Goal: Task Accomplishment & Management: Use online tool/utility

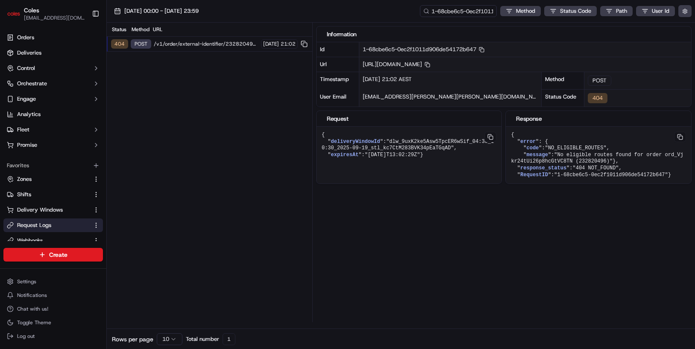
scroll to position [90, 0]
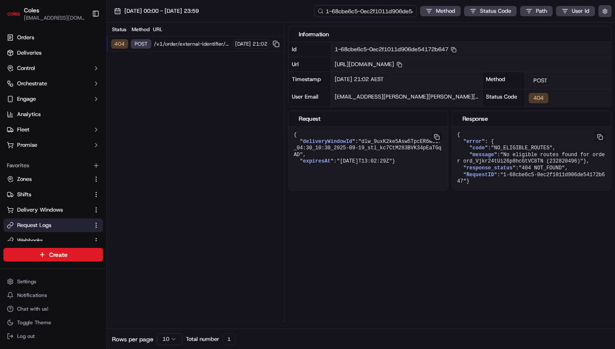
scroll to position [90, 0]
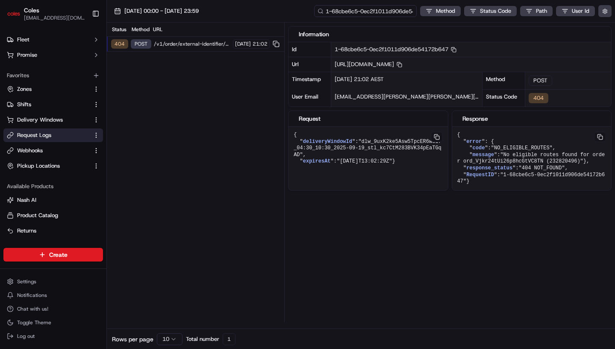
click at [375, 14] on input "1-68cbe6c5-0ec2f1011d906de54172b647" at bounding box center [365, 11] width 102 height 12
paste input "542-16ae2788707f923217dcd8e6"
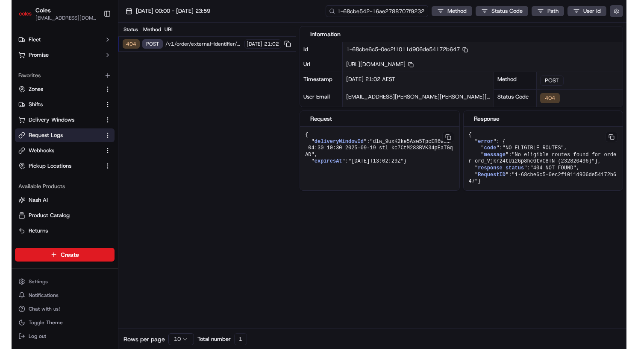
scroll to position [0, 32]
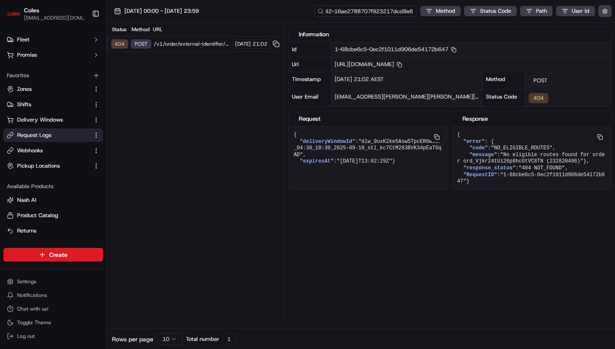
type input "1-68cbe542-16ae2788707f923217dcd8e6"
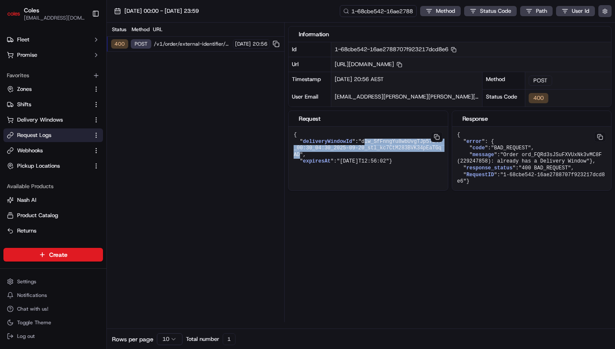
drag, startPoint x: 366, startPoint y: 149, endPoint x: 302, endPoint y: 161, distance: 65.0
click at [304, 158] on span ""dlw_SfFnngYu8wbUvgTJp57L44_00:30_04:30_2025-09-20_stl_kc7CtM283BVK34pEaTGqAD"" at bounding box center [367, 148] width 148 height 19
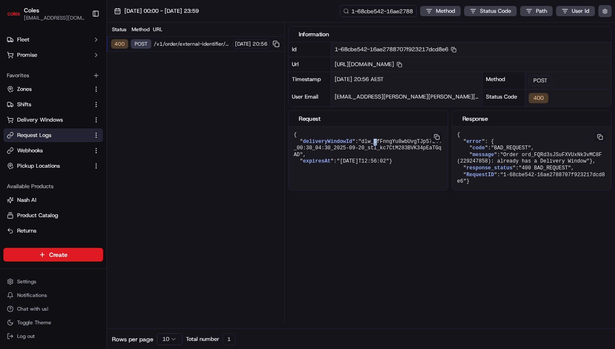
click at [377, 151] on span ""dlw_SfFnngYu8wbUvgTJp57L44_00:30_04:30_2025-09-20_stl_kc7CtM283BVK34pEaTGqAD"" at bounding box center [367, 148] width 148 height 19
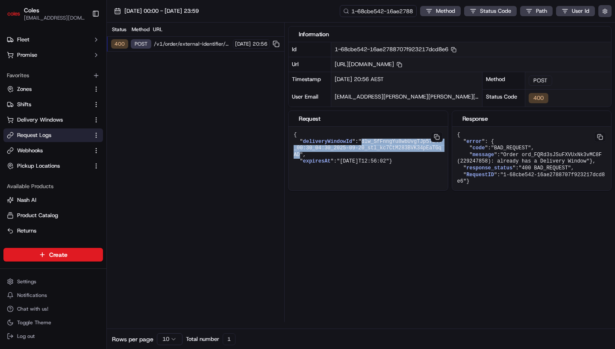
drag, startPoint x: 365, startPoint y: 150, endPoint x: 262, endPoint y: 167, distance: 104.6
click at [303, 158] on span ""dlw_SfFnngYu8wbUvgTJp57L44_00:30_04:30_2025-09-20_stl_kc7CtM283BVK34pEaTGqAD"" at bounding box center [367, 148] width 148 height 19
copy span "dlw_SfFnngYu8wbUvgTJp57L44_00:30_04:30_2025-09-20_stl_kc7CtM283BVK34pEaTGqAD"
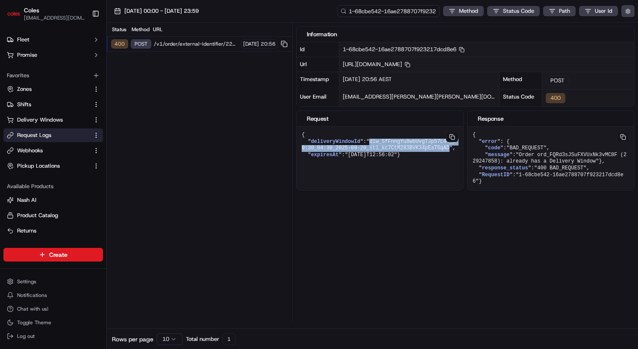
click at [392, 13] on input "1-68cbe542-16ae2788707f923217dcd8e6" at bounding box center [388, 11] width 102 height 12
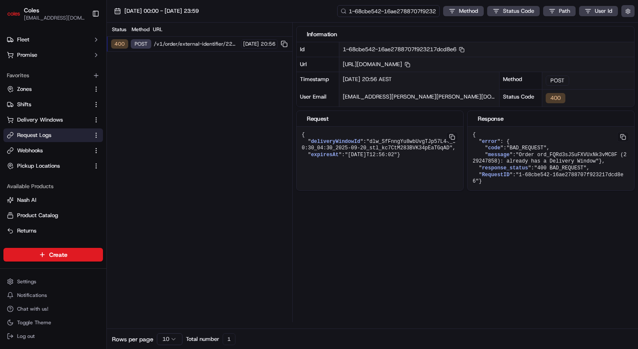
click at [392, 13] on input "1-68cbe542-16ae2788707f923217dcd8e6" at bounding box center [388, 11] width 102 height 12
paste input "4555733d0283928137b4176"
type input "1-68cbe542-4555733d0283928137b41766"
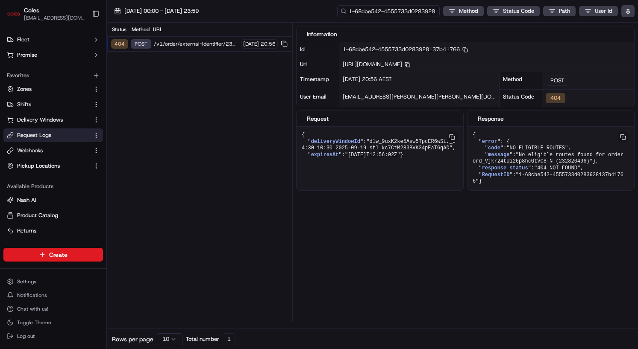
click at [390, 13] on input "1-68cbe542-4555733d0283928137b41766" at bounding box center [388, 11] width 102 height 12
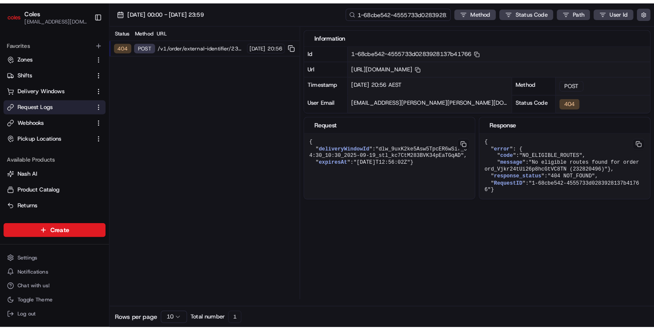
scroll to position [124, 0]
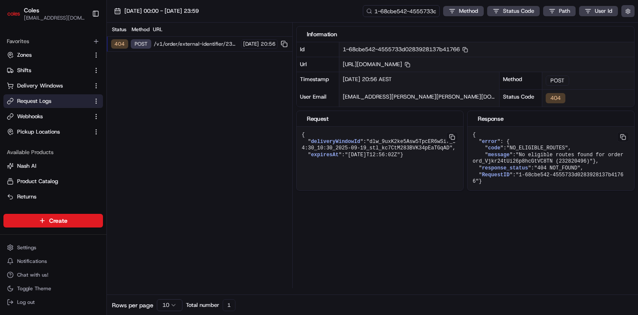
drag, startPoint x: 472, startPoint y: 133, endPoint x: 510, endPoint y: 201, distance: 78.2
click at [510, 190] on pre "{ " error ": { " code ": "NO_ELIGIBLE_ROUTES" , " message ": "No eligible route…" at bounding box center [550, 159] width 167 height 64
copy pre "{ " error ": { " code ": "NO_ELIGIBLE_ROUTES" , " message ": "No eligible route…"
click at [556, 242] on div "Information Id 1-68cbe542-4555733d0283928137b41766 Copy 1-68cbe542-4555733d0283…" at bounding box center [467, 156] width 342 height 266
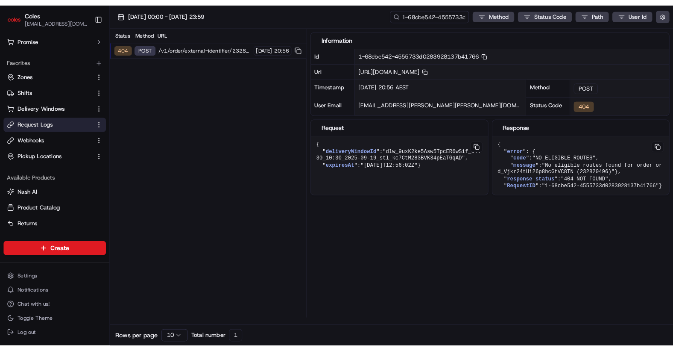
scroll to position [89, 0]
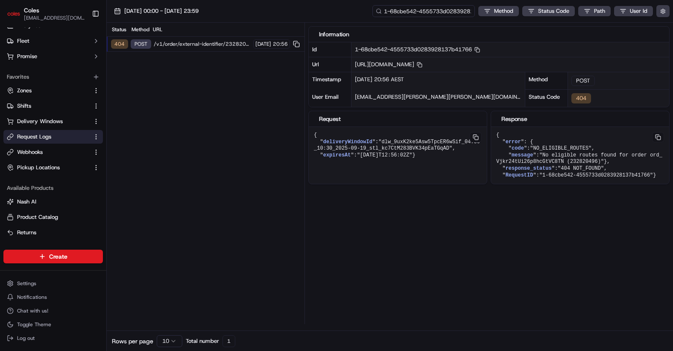
click at [435, 10] on input "1-68cbe542-4555733d0283928137b41766" at bounding box center [423, 11] width 102 height 12
paste input "ord_FQRd3sJSuFXVUxNk3vMC8F"
type input "ord_FQRd3sJSuFXVUxNk3vMC8F"
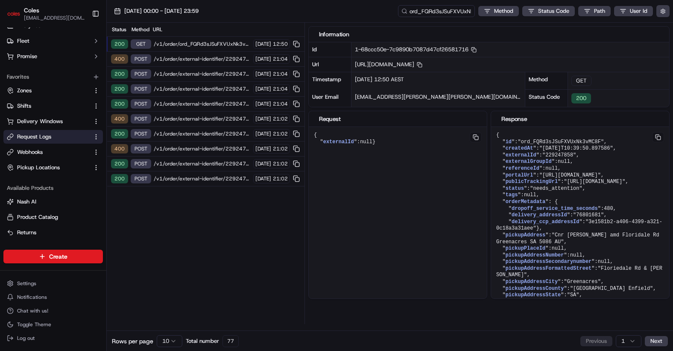
click at [197, 175] on span "/v1/order/external-identifier/229247858/delivery-window" at bounding box center [202, 178] width 97 height 7
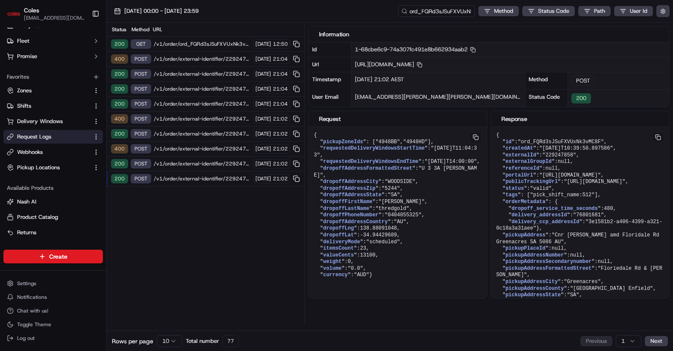
click at [196, 178] on span "/v1/order/external-identifier/229247858/delivery-window" at bounding box center [202, 178] width 97 height 7
click at [197, 162] on span "/v1/order/external-identifier/229247858/delivery-window" at bounding box center [202, 163] width 97 height 7
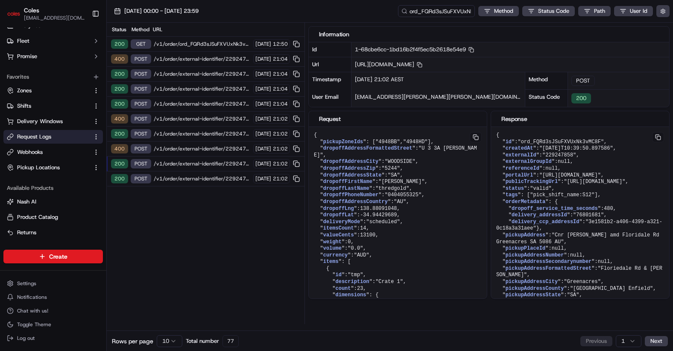
click at [197, 147] on span "/v1/order/external-identifier/229247858/delivery-window/book" at bounding box center [202, 148] width 97 height 7
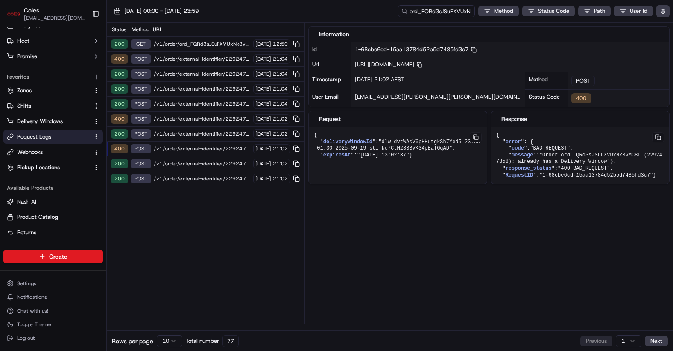
click at [194, 179] on span "/v1/order/external-identifier/229247858/delivery-window" at bounding box center [202, 178] width 97 height 7
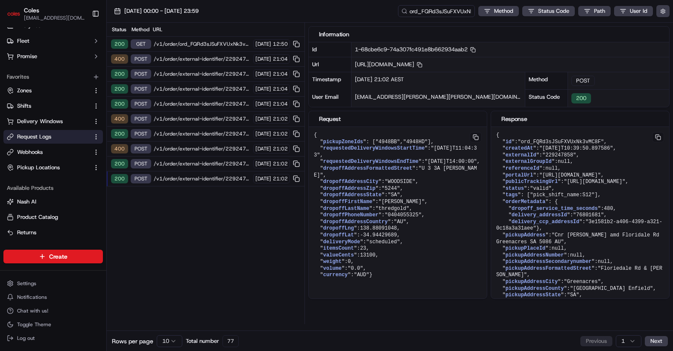
click at [190, 135] on span "/v1/order/external-identifier/229247858/delivery-window" at bounding box center [202, 133] width 97 height 7
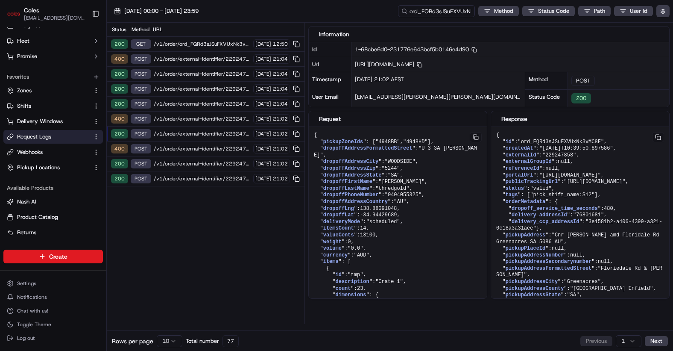
click at [189, 144] on div "400 POST /v1/order/external-identifier/229247858/delivery-window/book [DATE] 21…" at bounding box center [206, 148] width 198 height 15
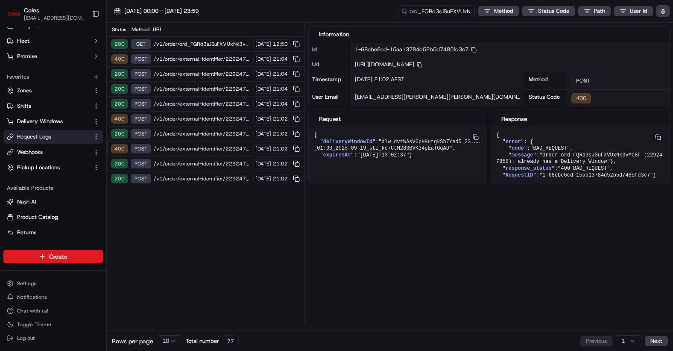
click at [188, 149] on span "/v1/order/external-identifier/229247858/delivery-window/book" at bounding box center [202, 148] width 97 height 7
click at [184, 163] on span "/v1/order/external-identifier/229247858/delivery-window" at bounding box center [202, 163] width 97 height 7
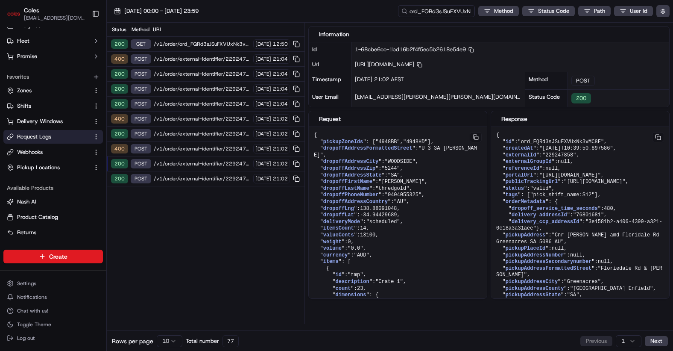
click at [183, 175] on span "/v1/order/external-identifier/229247858/delivery-window" at bounding box center [202, 178] width 97 height 7
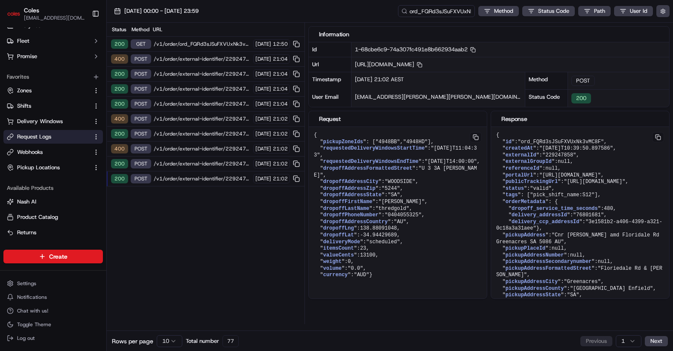
click at [188, 164] on span "/v1/order/external-identifier/229247858/delivery-window" at bounding box center [202, 163] width 97 height 7
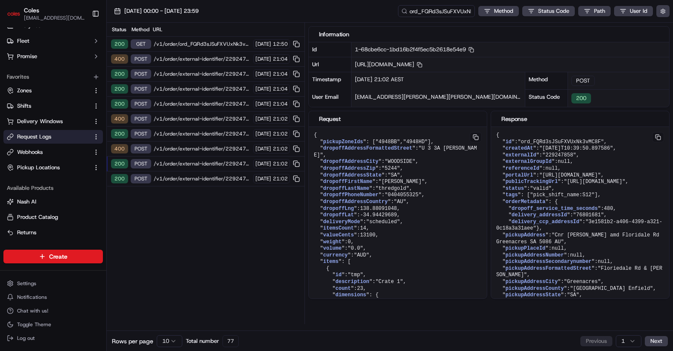
click at [189, 148] on span "/v1/order/external-identifier/229247858/delivery-window/book" at bounding box center [202, 148] width 97 height 7
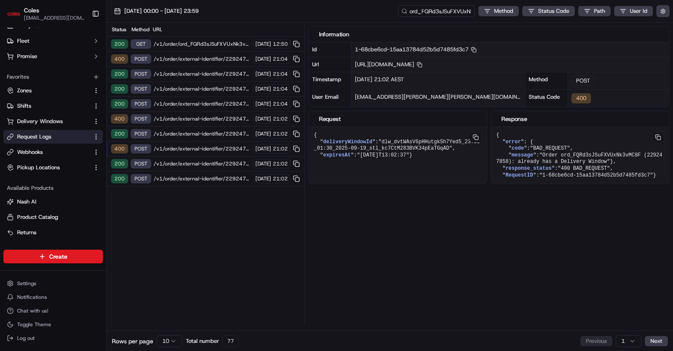
click at [186, 164] on span "/v1/order/external-identifier/229247858/delivery-window" at bounding box center [202, 163] width 97 height 7
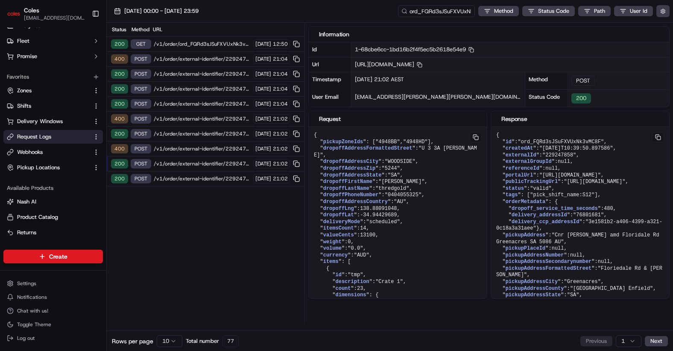
click at [196, 146] on span "/v1/order/external-identifier/229247858/delivery-window/book" at bounding box center [202, 148] width 97 height 7
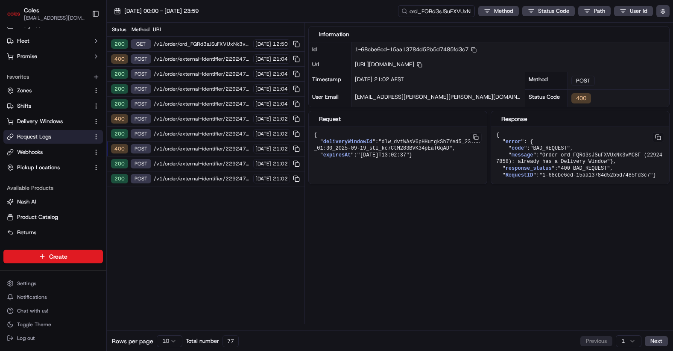
click at [187, 158] on div "200 POST /v1/order/external-identifier/229247858/delivery-window [DATE] 21:02" at bounding box center [206, 163] width 198 height 15
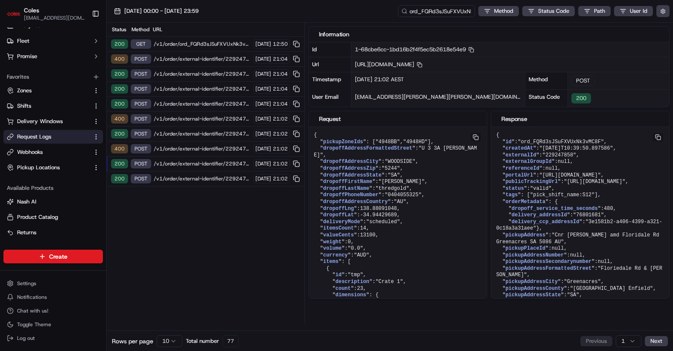
click at [189, 145] on span "/v1/order/external-identifier/229247858/delivery-window/book" at bounding box center [202, 148] width 97 height 7
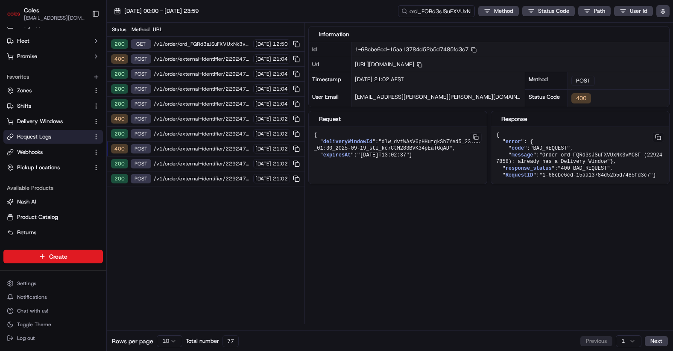
click at [193, 132] on span "/v1/order/external-identifier/229247858/delivery-window" at bounding box center [202, 133] width 97 height 7
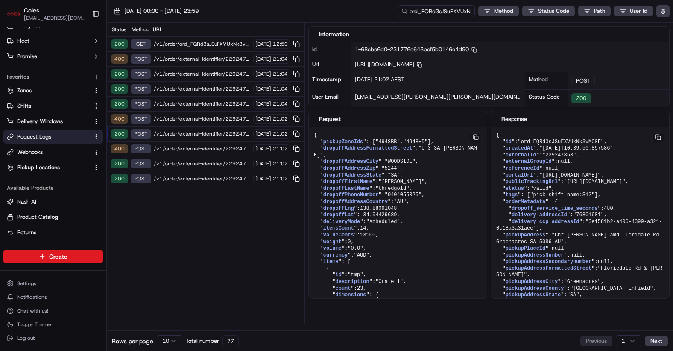
click at [195, 118] on span "/v1/order/external-identifier/229247858/delivery-window/book" at bounding box center [202, 118] width 97 height 7
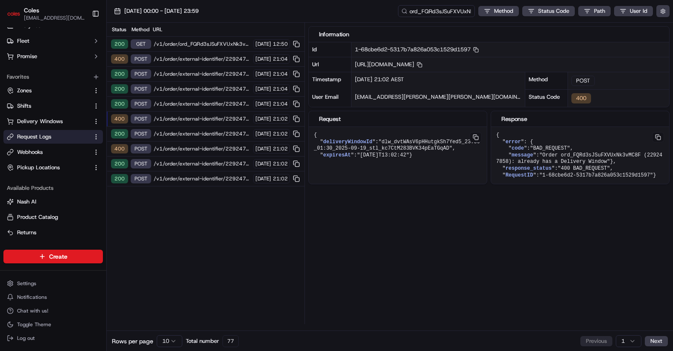
click at [194, 102] on span "/v1/order/external-identifier/229247858/delivery-window" at bounding box center [202, 103] width 97 height 7
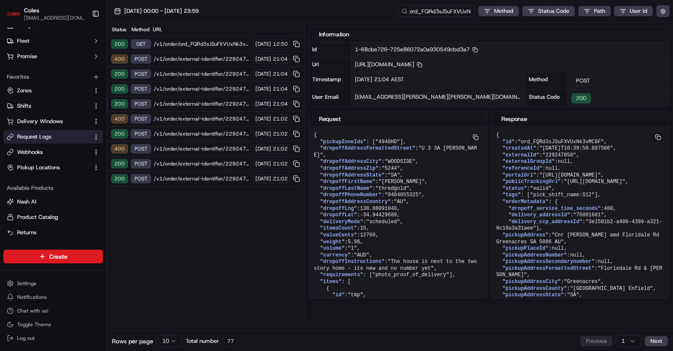
click at [193, 86] on span "/v1/order/external-identifier/229247858/delivery-window" at bounding box center [202, 88] width 97 height 7
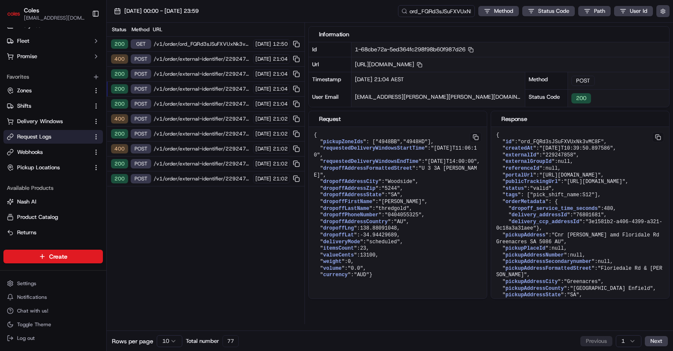
click at [181, 153] on div "400 POST /v1/order/external-identifier/229247858/delivery-window/book [DATE] 21…" at bounding box center [206, 148] width 198 height 15
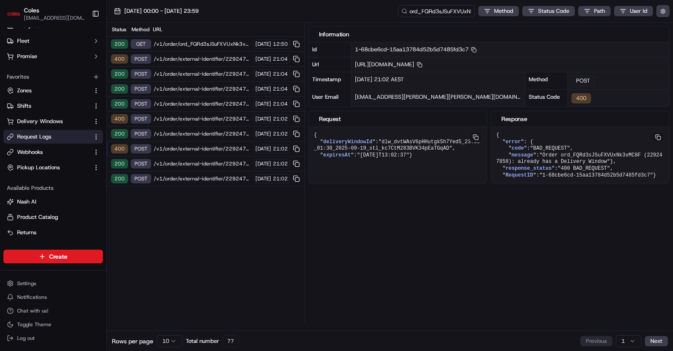
click at [176, 167] on span "/v1/order/external-identifier/229247858/delivery-window" at bounding box center [202, 163] width 97 height 7
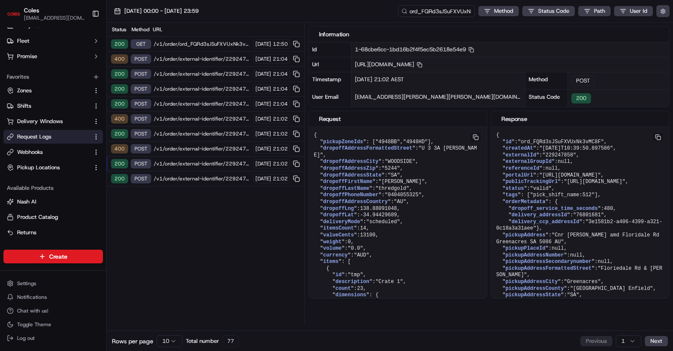
click at [184, 72] on span "/v1/order/external-identifier/229247858/delivery-window" at bounding box center [202, 73] width 97 height 7
click at [182, 57] on span "/v1/order/external-identifier/229247858/delivery-window/book" at bounding box center [202, 59] width 97 height 7
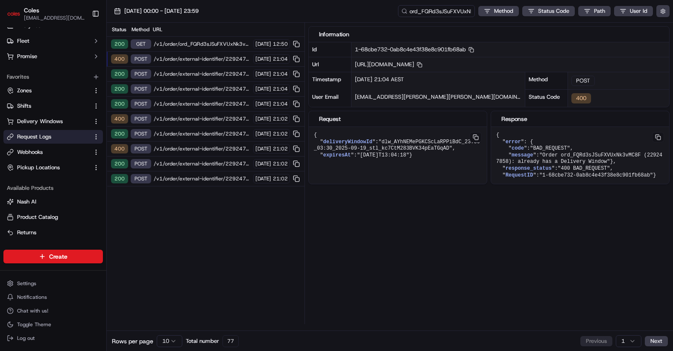
click at [180, 73] on span "/v1/order/external-identifier/229247858/delivery-window" at bounding box center [202, 73] width 97 height 7
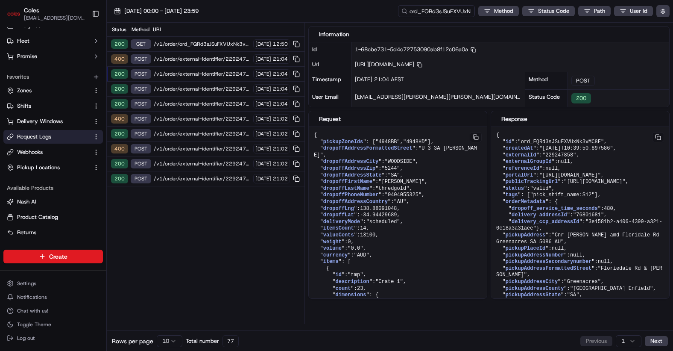
click at [179, 87] on span "/v1/order/external-identifier/229247858/delivery-window" at bounding box center [202, 88] width 97 height 7
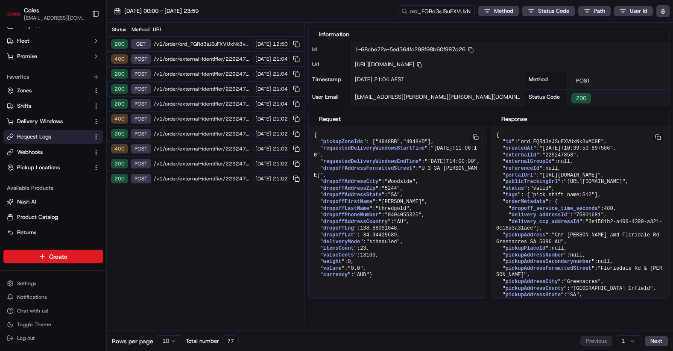
click at [184, 73] on span "/v1/order/external-identifier/229247858/delivery-window" at bounding box center [202, 73] width 97 height 7
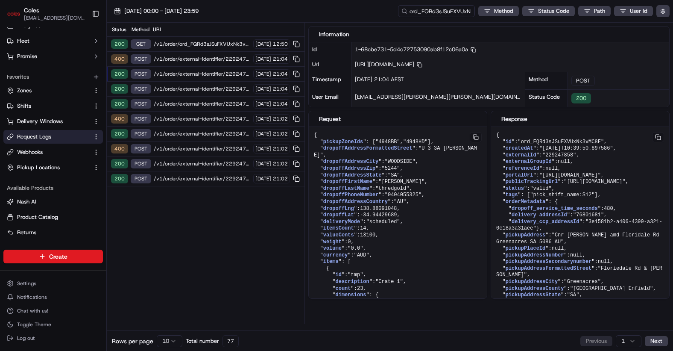
click at [187, 47] on span "/v1/order/ord_FQRd3sJSuFXVUxNk3vMC8F" at bounding box center [202, 44] width 97 height 7
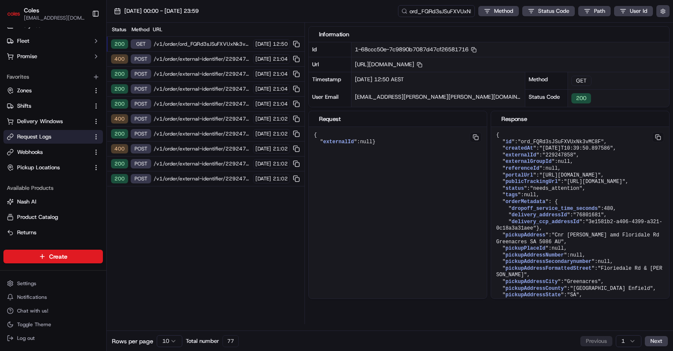
click at [190, 61] on span "/v1/order/external-identifier/229247858/delivery-window/book" at bounding box center [202, 59] width 97 height 7
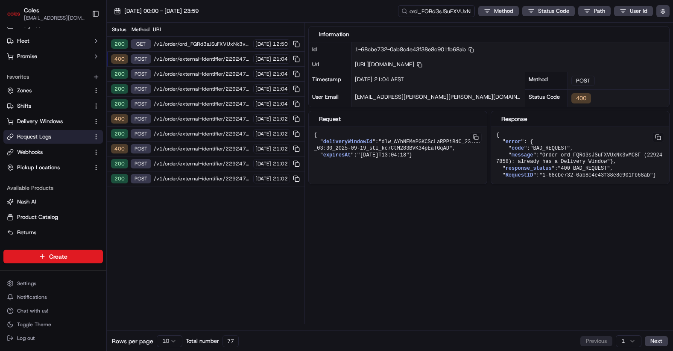
click at [184, 73] on span "/v1/order/external-identifier/229247858/delivery-window" at bounding box center [202, 73] width 97 height 7
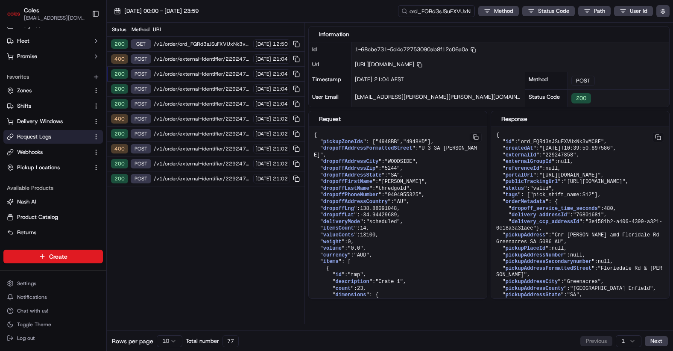
click at [182, 86] on span "/v1/order/external-identifier/229247858/delivery-window" at bounding box center [202, 88] width 97 height 7
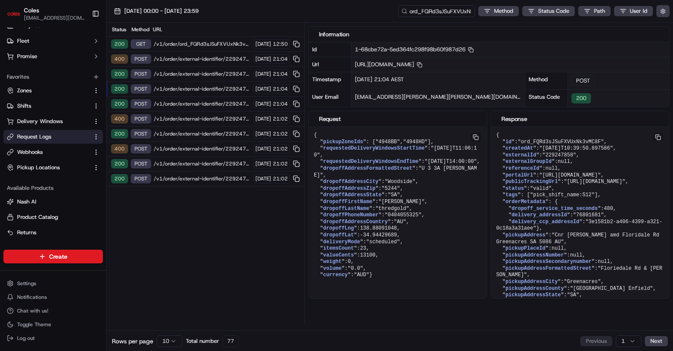
click at [188, 158] on div "200 POST /v1/order/external-identifier/229247858/delivery-window [DATE] 21:02" at bounding box center [206, 163] width 198 height 15
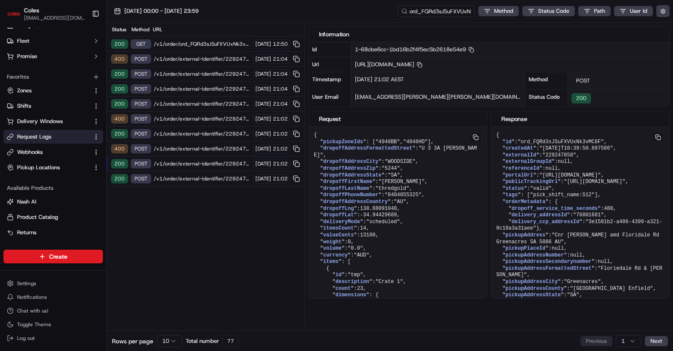
click at [191, 164] on span "/v1/order/external-identifier/229247858/delivery-window" at bounding box center [202, 163] width 97 height 7
click at [193, 146] on span "/v1/order/external-identifier/229247858/delivery-window/book" at bounding box center [202, 148] width 97 height 7
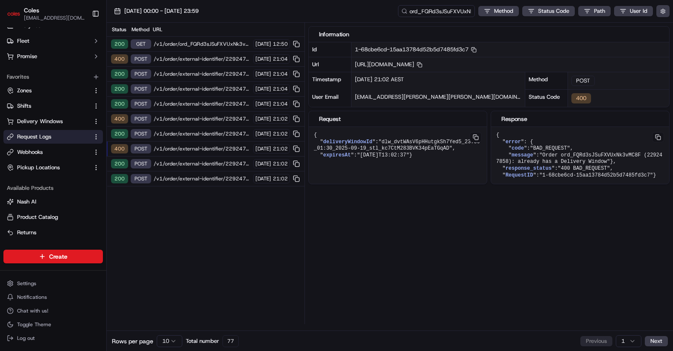
click at [192, 163] on span "/v1/order/external-identifier/229247858/delivery-window" at bounding box center [202, 163] width 97 height 7
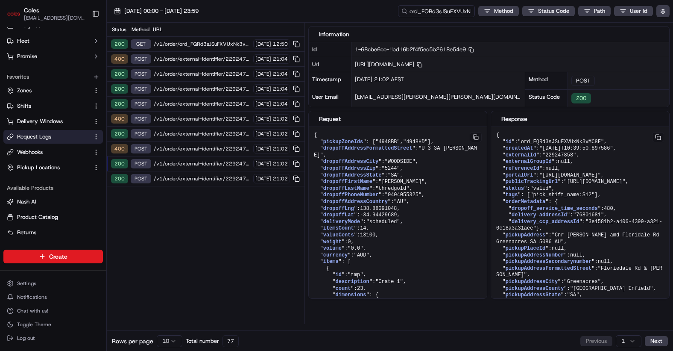
click at [190, 176] on span "/v1/order/external-identifier/229247858/delivery-window" at bounding box center [202, 178] width 97 height 7
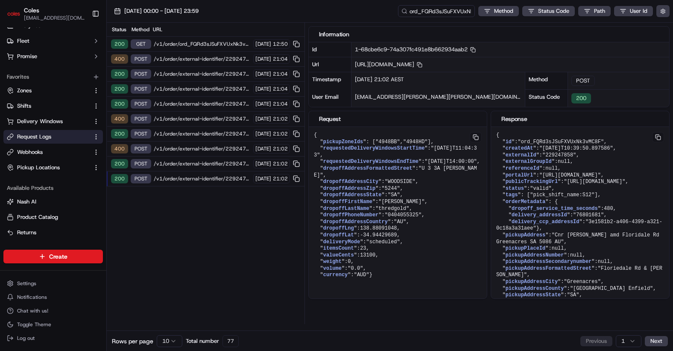
click at [190, 180] on span "/v1/order/external-identifier/229247858/delivery-window" at bounding box center [202, 178] width 97 height 7
click at [195, 161] on span "/v1/order/external-identifier/229247858/delivery-window" at bounding box center [202, 163] width 97 height 7
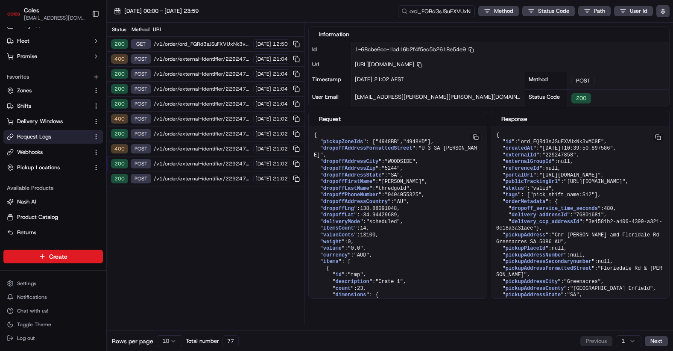
click at [196, 146] on span "/v1/order/external-identifier/229247858/delivery-window/book" at bounding box center [202, 148] width 97 height 7
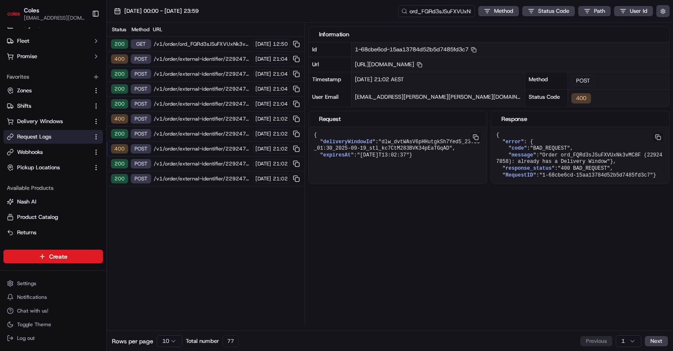
click at [197, 151] on span "/v1/order/external-identifier/229247858/delivery-window/book" at bounding box center [202, 148] width 97 height 7
click at [198, 132] on span "/v1/order/external-identifier/229247858/delivery-window" at bounding box center [202, 133] width 97 height 7
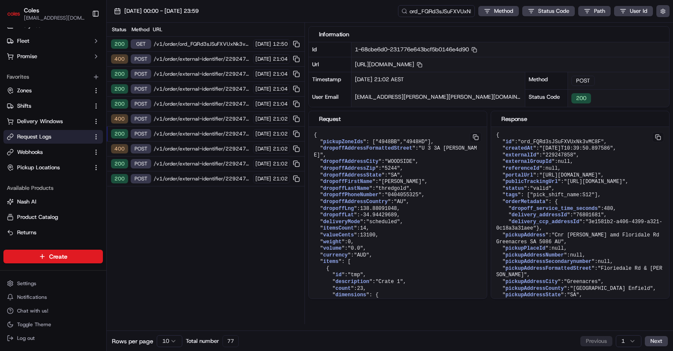
click at [199, 118] on span "/v1/order/external-identifier/229247858/delivery-window/book" at bounding box center [202, 118] width 97 height 7
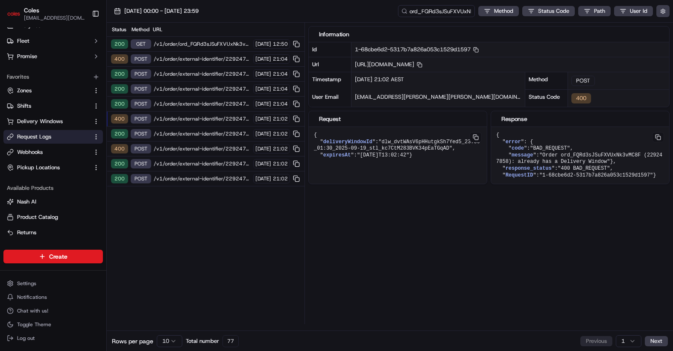
click at [197, 105] on span "/v1/order/external-identifier/229247858/delivery-window" at bounding box center [202, 103] width 97 height 7
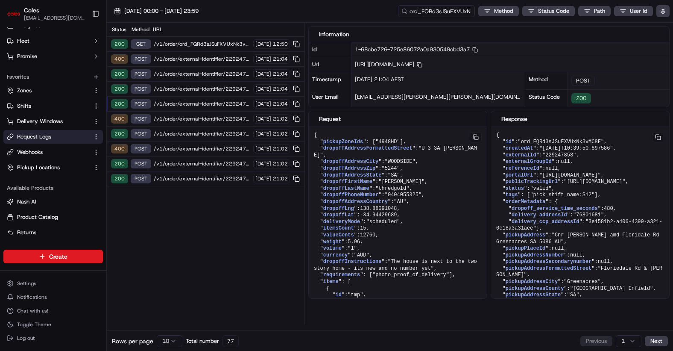
drag, startPoint x: 193, startPoint y: 91, endPoint x: 200, endPoint y: 59, distance: 32.0
click at [193, 91] on span "/v1/order/external-identifier/229247858/delivery-window" at bounding box center [202, 88] width 97 height 7
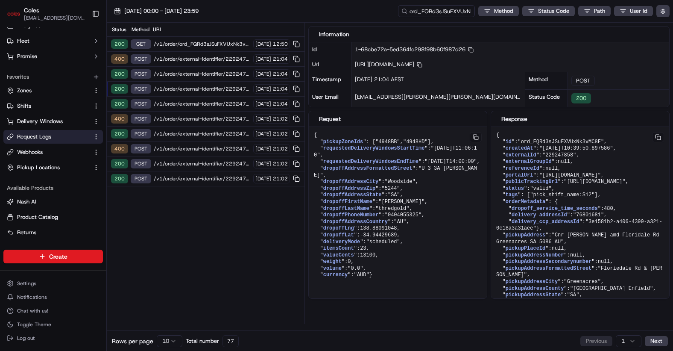
click at [200, 59] on span "/v1/order/external-identifier/229247858/delivery-window/book" at bounding box center [202, 59] width 97 height 7
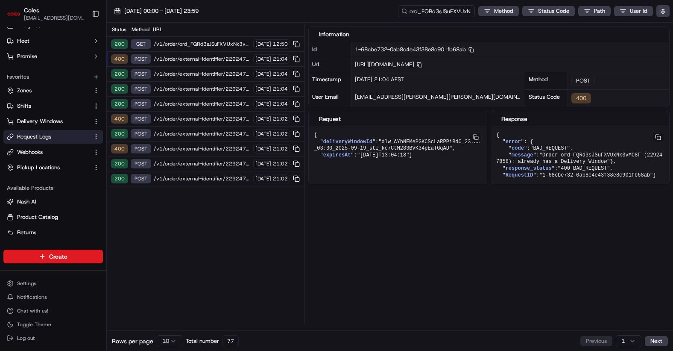
click at [199, 44] on span "/v1/order/ord_FQRd3sJSuFXVUxNk3vMC8F" at bounding box center [202, 44] width 97 height 7
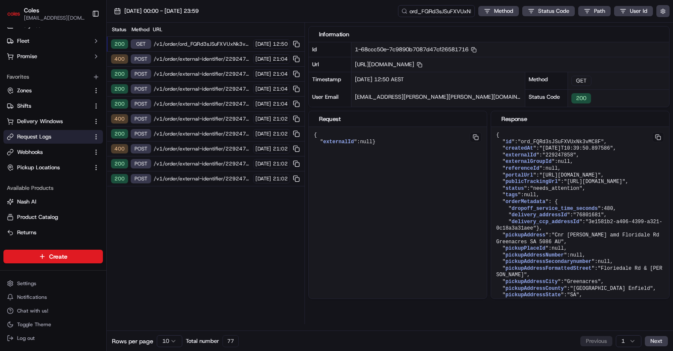
click at [197, 57] on span "/v1/order/external-identifier/229247858/delivery-window/book" at bounding box center [202, 59] width 97 height 7
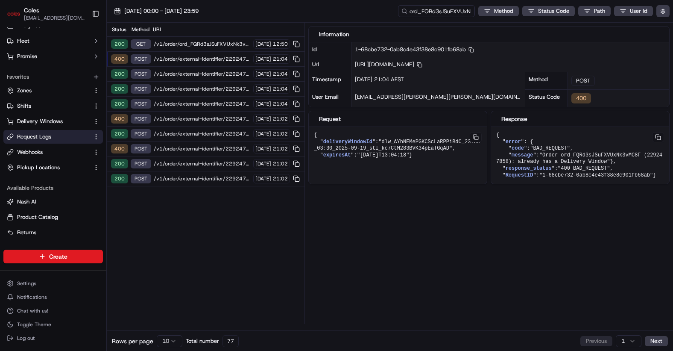
click at [194, 74] on span "/v1/order/external-identifier/229247858/delivery-window" at bounding box center [202, 73] width 97 height 7
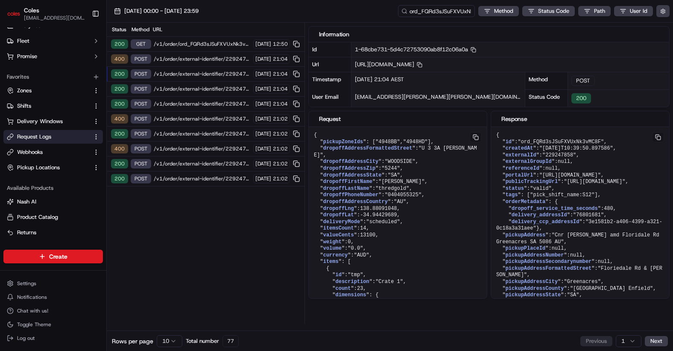
click at [192, 90] on span "/v1/order/external-identifier/229247858/delivery-window" at bounding box center [202, 88] width 97 height 7
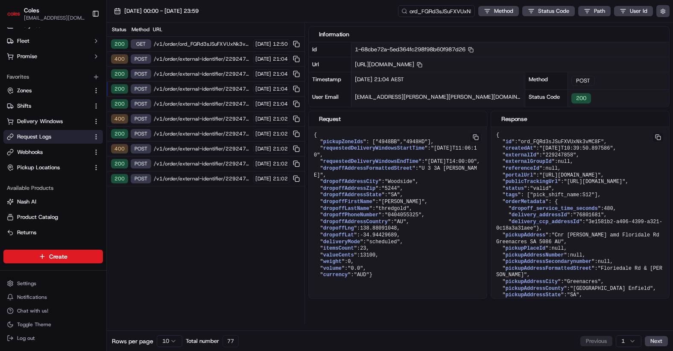
click at [191, 104] on span "/v1/order/external-identifier/229247858/delivery-window" at bounding box center [202, 103] width 97 height 7
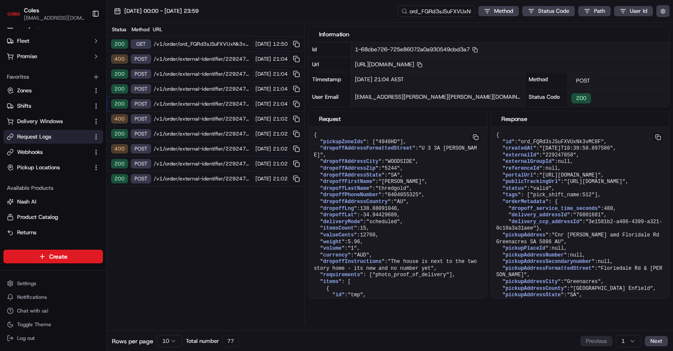
click at [191, 118] on span "/v1/order/external-identifier/229247858/delivery-window/book" at bounding box center [202, 118] width 97 height 7
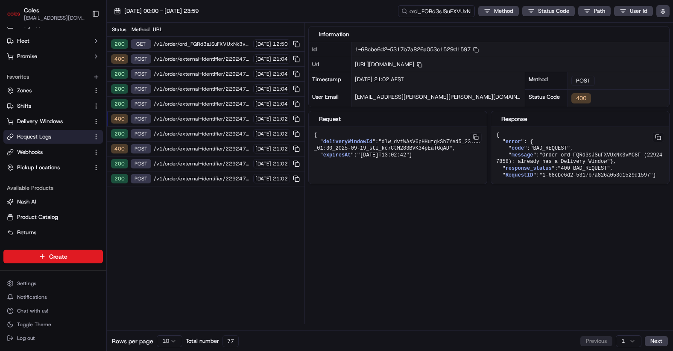
click at [191, 133] on span "/v1/order/external-identifier/229247858/delivery-window" at bounding box center [202, 133] width 97 height 7
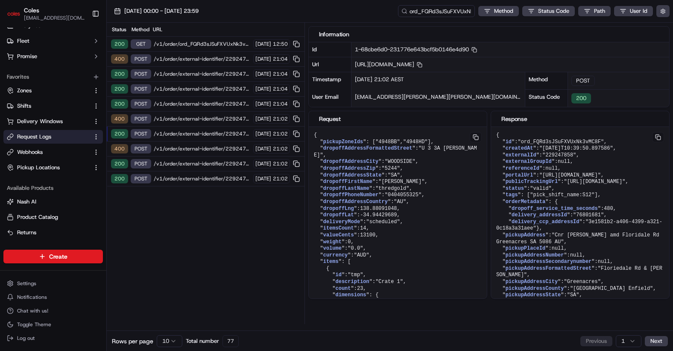
click at [189, 149] on span "/v1/order/external-identifier/229247858/delivery-window/book" at bounding box center [202, 148] width 97 height 7
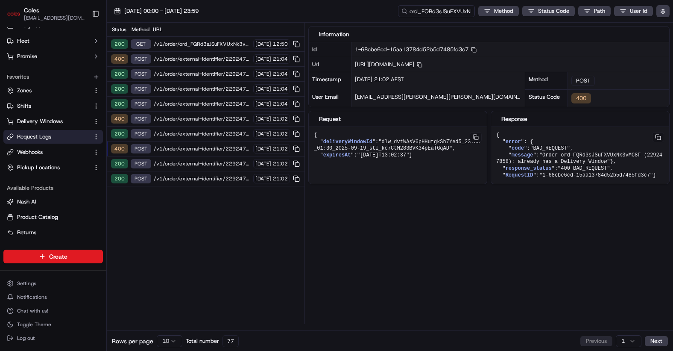
click at [189, 162] on span "/v1/order/external-identifier/229247858/delivery-window" at bounding box center [202, 163] width 97 height 7
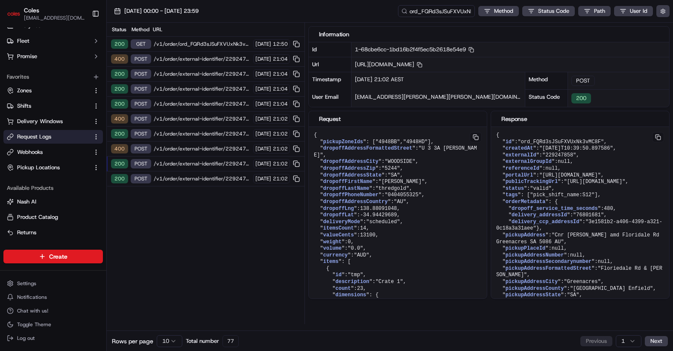
click at [189, 177] on span "/v1/order/external-identifier/229247858/delivery-window" at bounding box center [202, 178] width 97 height 7
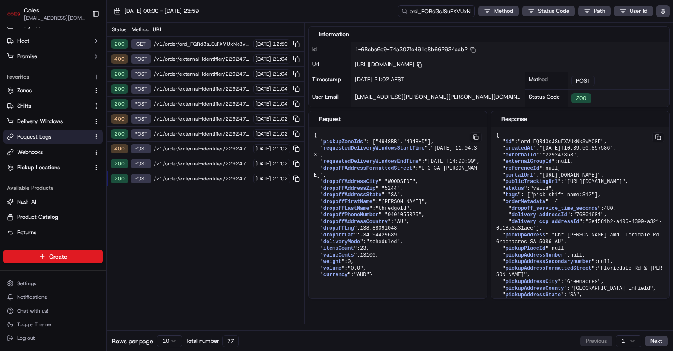
click at [190, 176] on span "/v1/order/external-identifier/229247858/delivery-window" at bounding box center [202, 178] width 97 height 7
click at [443, 13] on input "ord_FQRd3sJSuFXVUxNk3vMC8F" at bounding box center [423, 11] width 102 height 12
paste input "1-68cbe542-16ae2788707f923217dcd8e6"
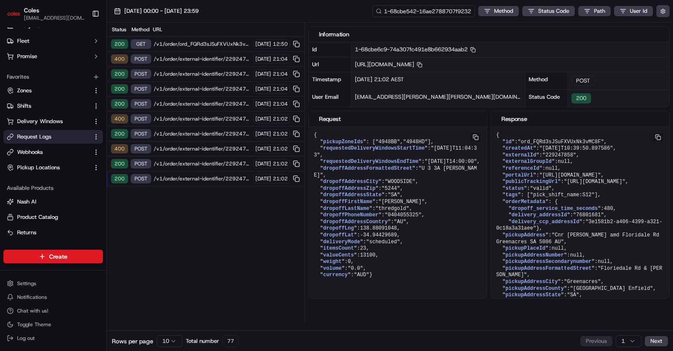
scroll to position [0, 32]
type input "1-68cbe542-16ae2788707f923217dcd8e6"
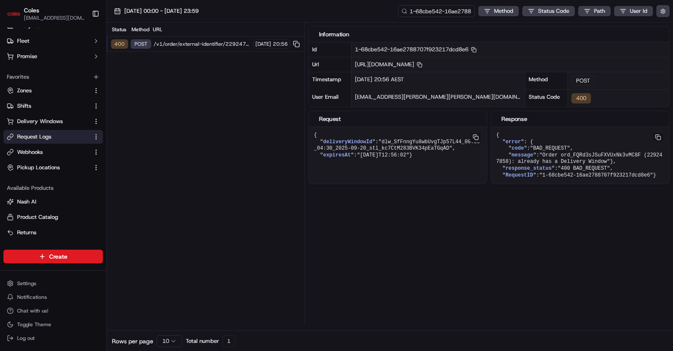
click at [613, 155] on span ""Order ord_FQRd3sJSuFXVUxNk3vMC8F (229247858): already has a Delivery Window"" at bounding box center [579, 158] width 166 height 13
copy span "ord_FQRd3sJSuFXVUxNk3vMC8F"
click at [420, 12] on input "1-68cbe542-16ae2788707f923217dcd8e6" at bounding box center [423, 11] width 102 height 12
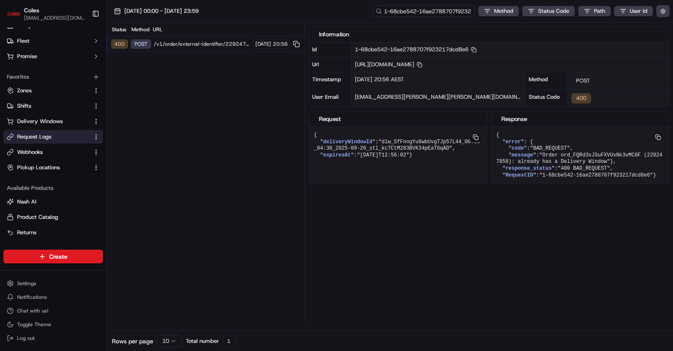
click at [420, 12] on input "1-68cbe542-16ae2788707f923217dcd8e6" at bounding box center [423, 11] width 102 height 12
paste input "ord_FQRd3sJSuFXVUxNk3vMC8F"
type input "ord_FQRd3sJSuFXVUxNk3vMC8F"
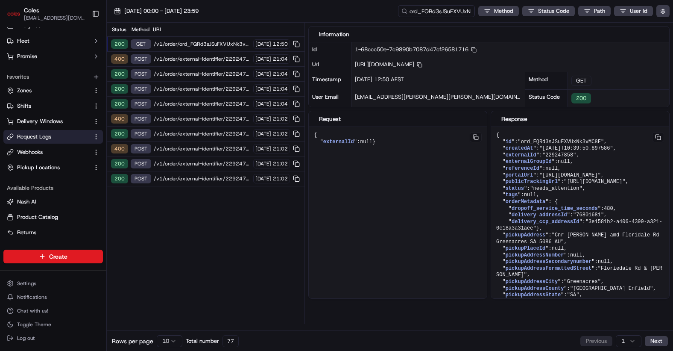
click at [210, 58] on span "/v1/order/external-identifier/229247858/delivery-window/book" at bounding box center [202, 59] width 97 height 7
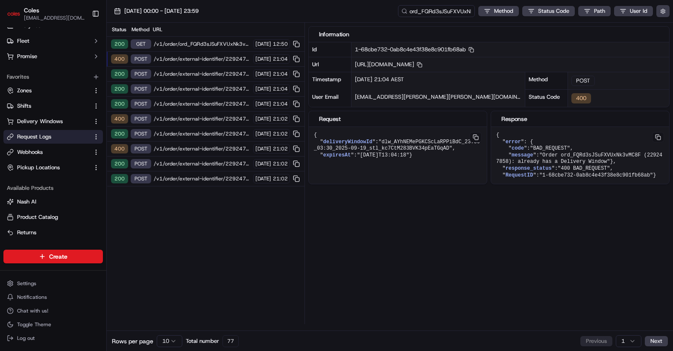
click at [188, 73] on span "/v1/order/external-identifier/229247858/delivery-window" at bounding box center [202, 73] width 97 height 7
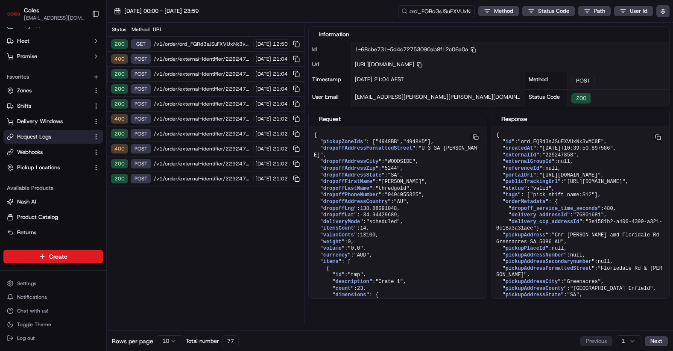
click at [186, 87] on span "/v1/order/external-identifier/229247858/delivery-window" at bounding box center [202, 88] width 97 height 7
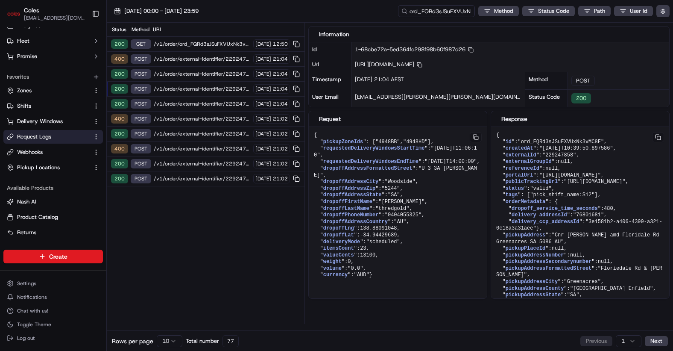
click at [192, 44] on span "/v1/order/ord_FQRd3sJSuFXVUxNk3vMC8F" at bounding box center [202, 44] width 97 height 7
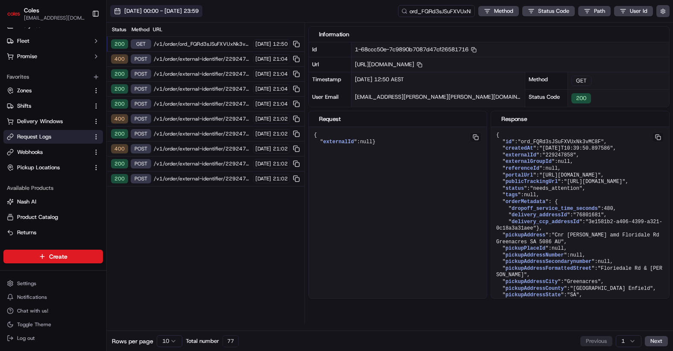
click at [199, 13] on span "[DATE] 00:00 - [DATE] 23:59" at bounding box center [161, 11] width 74 height 8
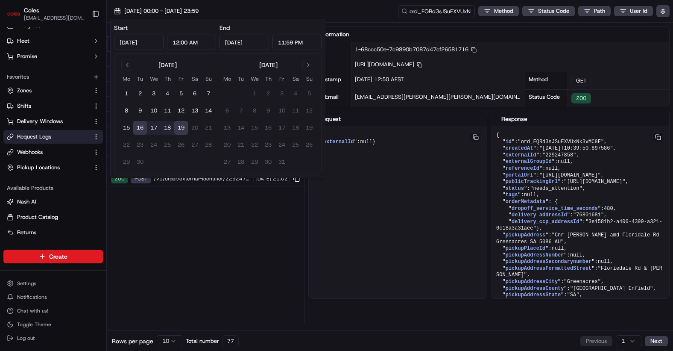
click at [179, 129] on button "19" at bounding box center [181, 128] width 14 height 14
type input "[DATE]"
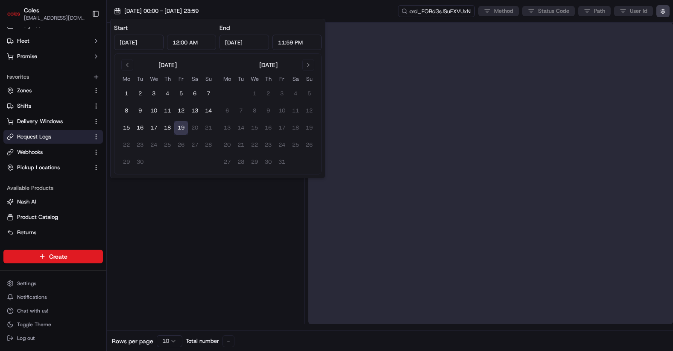
click at [231, 234] on div at bounding box center [205, 173] width 191 height 301
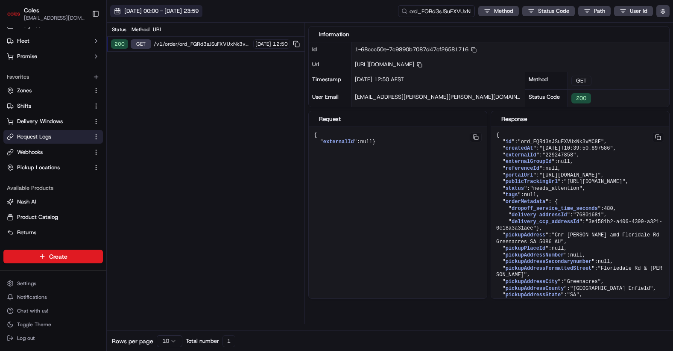
click at [197, 9] on span "[DATE] 00:00 - [DATE] 23:59" at bounding box center [161, 11] width 74 height 8
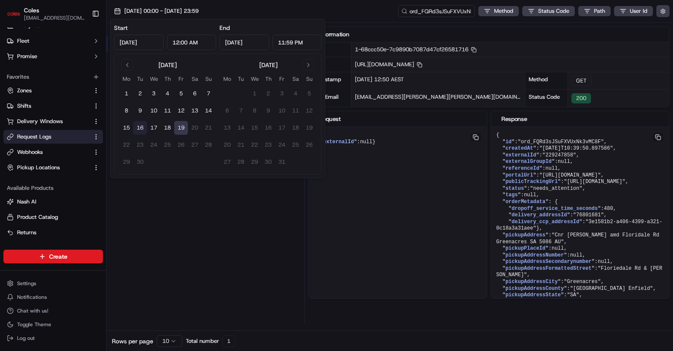
click at [141, 127] on button "16" at bounding box center [140, 128] width 14 height 14
type input "[DATE]"
click at [243, 223] on div "Status Method URL 200 GET /v1/order/ord_FQRd3sJSuFXVUxNk3vMC8F [DATE] 12:50 400…" at bounding box center [206, 173] width 198 height 301
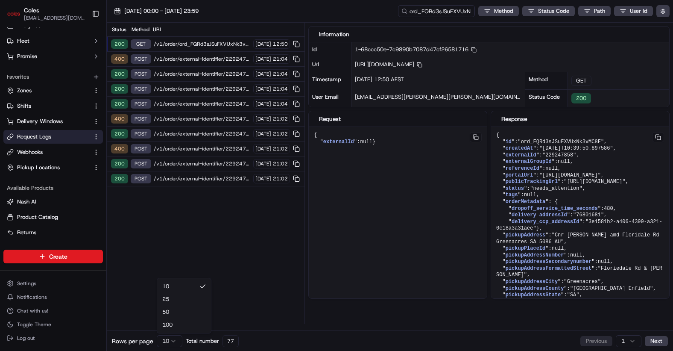
click at [169, 343] on html "Coles [EMAIL_ADDRESS][PERSON_NAME][PERSON_NAME][DOMAIN_NAME] Toggle Sidebar Ord…" at bounding box center [336, 175] width 673 height 351
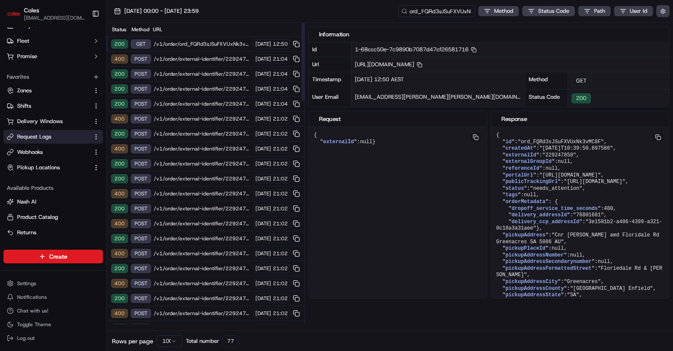
click at [212, 59] on span "/v1/order/external-identifier/229247858/delivery-window/book" at bounding box center [202, 59] width 97 height 7
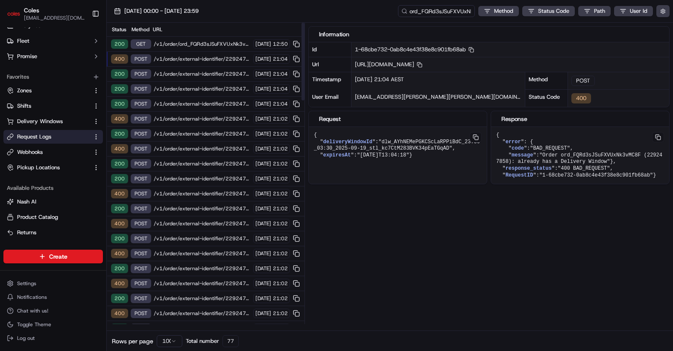
click at [206, 73] on span "/v1/order/external-identifier/229247858/delivery-window" at bounding box center [202, 73] width 97 height 7
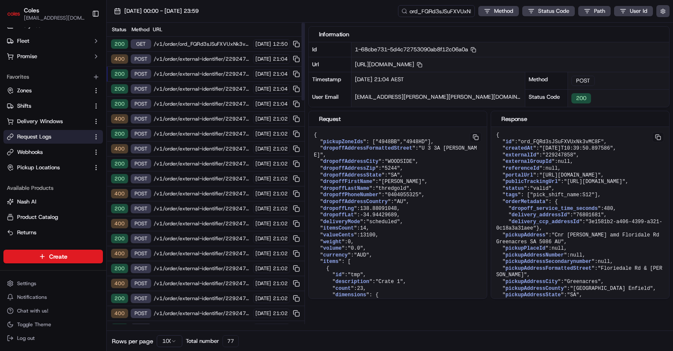
click at [205, 89] on span "/v1/order/external-identifier/229247858/delivery-window" at bounding box center [202, 88] width 97 height 7
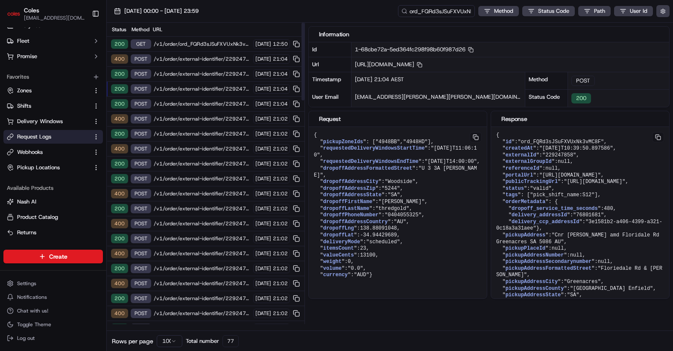
click at [202, 106] on span "/v1/order/external-identifier/229247858/delivery-window" at bounding box center [202, 103] width 97 height 7
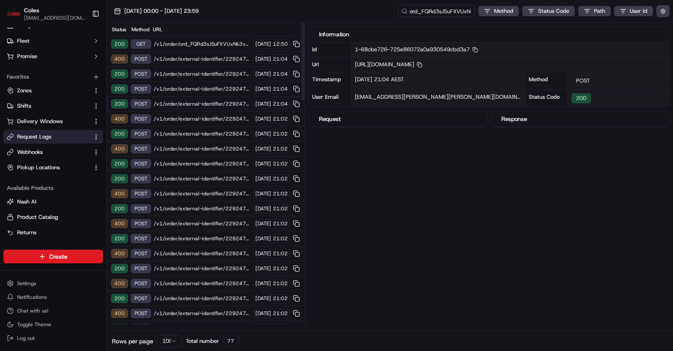
click at [201, 116] on span "/v1/order/external-identifier/229247858/delivery-window/book" at bounding box center [202, 118] width 97 height 7
click at [197, 133] on span "/v1/order/external-identifier/229247858/delivery-window" at bounding box center [202, 133] width 97 height 7
click at [195, 147] on span "/v1/order/external-identifier/229247858/delivery-window/book" at bounding box center [202, 148] width 97 height 7
click at [195, 164] on span "/v1/order/external-identifier/229247858/delivery-window" at bounding box center [202, 163] width 97 height 7
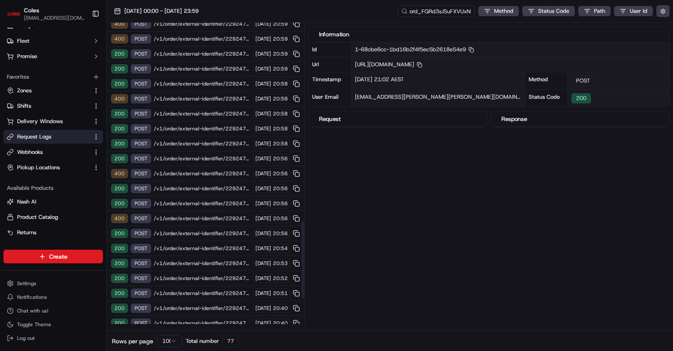
scroll to position [864, 0]
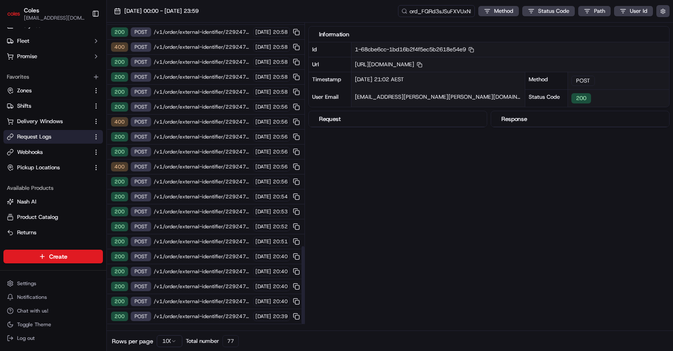
click at [196, 165] on span "/v1/order/external-identifier/229247858/delivery-window/book" at bounding box center [202, 166] width 97 height 7
click at [190, 182] on span "/v1/order/external-identifier/229247858/delivery-window" at bounding box center [202, 181] width 97 height 7
click at [196, 166] on span "/v1/order/external-identifier/229247858/delivery-window/book" at bounding box center [202, 166] width 97 height 7
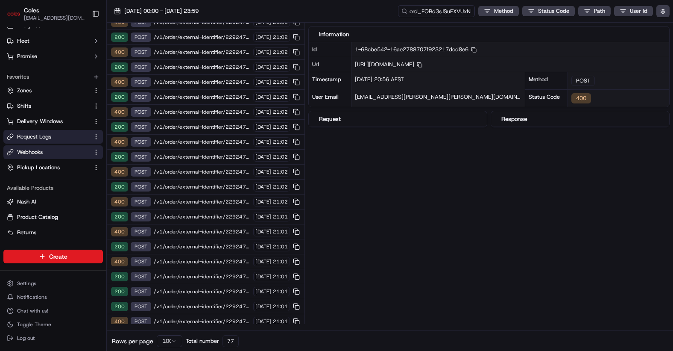
scroll to position [0, 0]
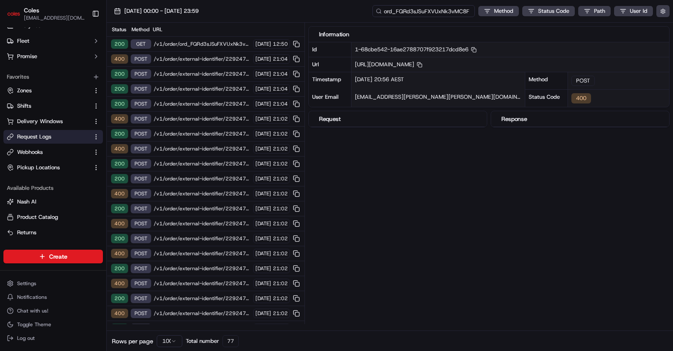
click at [426, 10] on input "ord_FQRd3sJSuFXVUxNk3vMC8F" at bounding box center [423, 11] width 102 height 12
paste input "1-68cbe542-4555733d0283928137b41766"
type input "1-68cbe542-4555733d0283928137b41766"
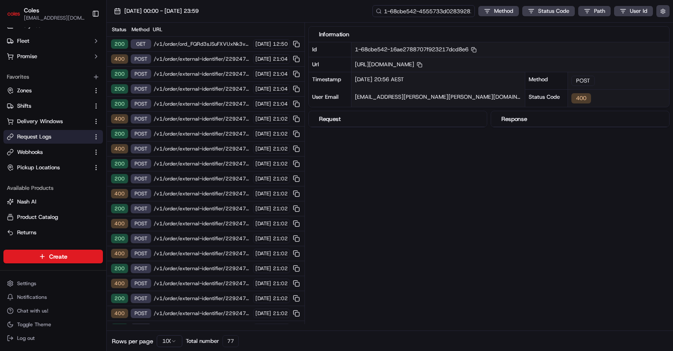
scroll to position [0, 35]
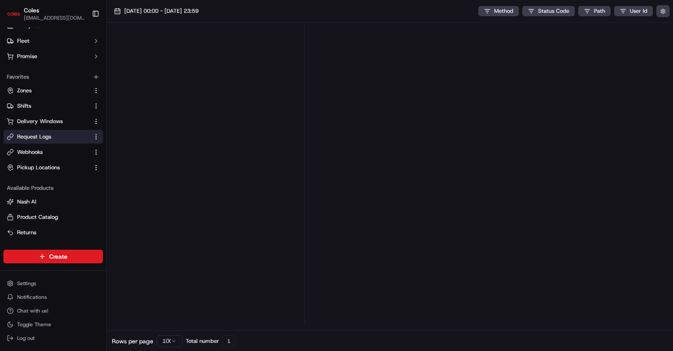
click input "1-68cbe542-4555733d0283928137b41766"
paste input "ord_FQRd3sJSuFXVUxNk3vMC8F"
type input "ord_FQRd3sJSuFXVUxNk3vMC8F"
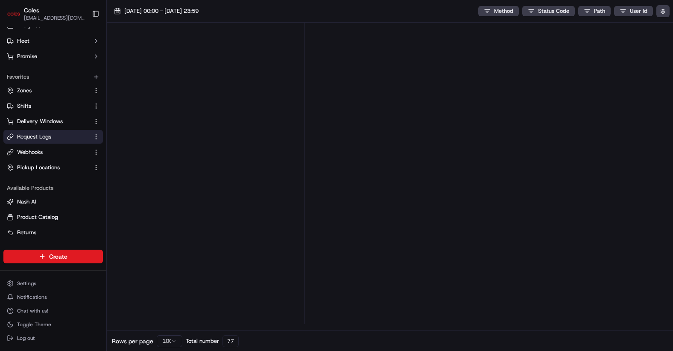
scroll to position [574, 0]
click at [173, 343] on html "Coles [EMAIL_ADDRESS][PERSON_NAME][PERSON_NAME][DOMAIN_NAME] Toggle Sidebar Ord…" at bounding box center [336, 175] width 673 height 351
click span "/v1/order/external-identifier/229247858/delivery-window"
click span "/v1/order/external-identifier/229247858/delivery-window/book"
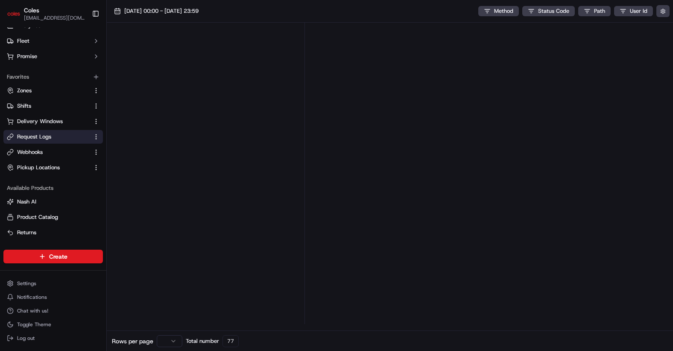
click span "/v1/order/external-identifier/229247858/delivery-window"
click div "400 POST /v1/order/external-identifier/229247858/delivery-window/book [DATE] 21…"
click span "/v1/order/external-identifier/229247858/delivery-window"
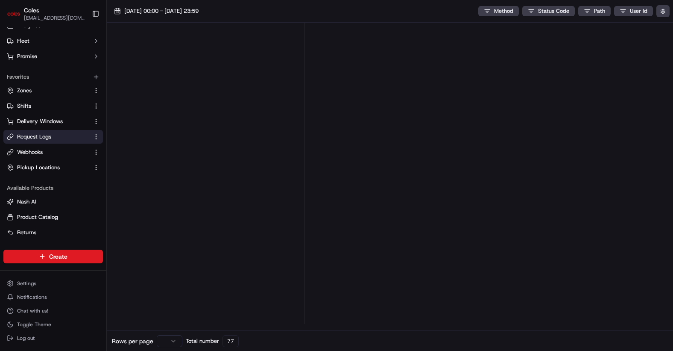
click span "/v1/order/external-identifier/229247858/delivery-window/book"
click span "/v1/order/external-identifier/229247858/delivery-window"
click at [174, 338] on html "Coles [EMAIL_ADDRESS][PERSON_NAME][PERSON_NAME][DOMAIN_NAME] Toggle Sidebar Ord…" at bounding box center [336, 175] width 673 height 351
click at [174, 343] on html "Coles [EMAIL_ADDRESS][PERSON_NAME][PERSON_NAME][DOMAIN_NAME] Toggle Sidebar Ord…" at bounding box center [336, 175] width 673 height 351
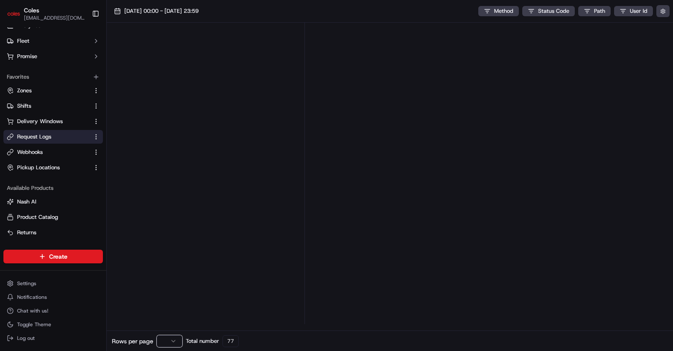
scroll to position [460, 0]
click at [177, 344] on html "Coles [EMAIL_ADDRESS][PERSON_NAME][PERSON_NAME][DOMAIN_NAME] Toggle Sidebar Ord…" at bounding box center [336, 175] width 673 height 351
click span "/v1/order/external-identifier/229247858/delivery-window/book"
click span "/v1/order/external-identifier/229247858/delivery-window"
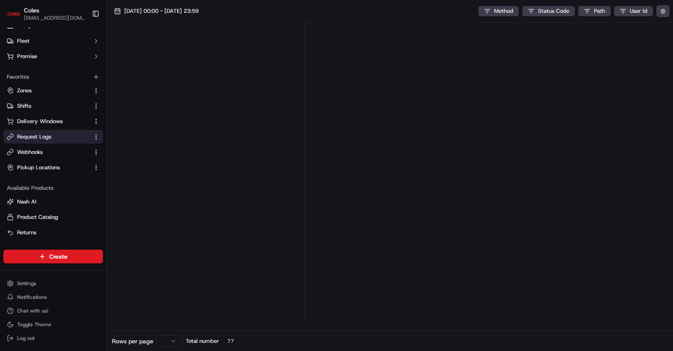
click span "/v1/order/external-identifier/229247858/delivery-window"
click span "/v1/order/external-identifier/229247858/delivery-window/book"
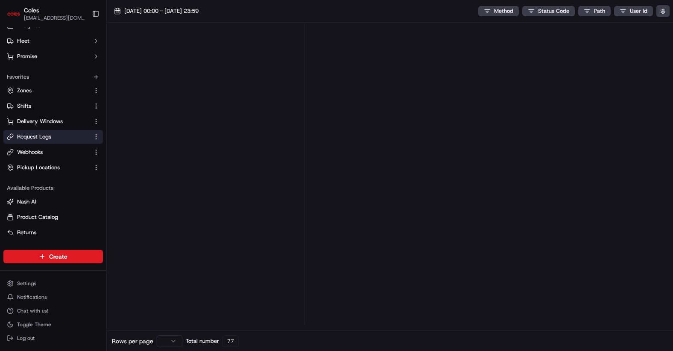
click span "/v1/order/external-identifier/229247858/delivery-window"
click span "/v1/order/external-identifier/229247858/delivery-window/book"
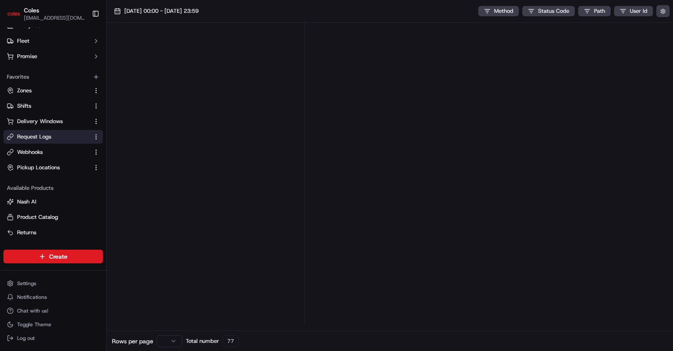
click span "/v1/order/external-identifier/229247858/delivery-window"
click span "/v1/order/external-identifier/229247858/delivery-window/book"
click span "/v1/order/external-identifier/229247858/delivery-window"
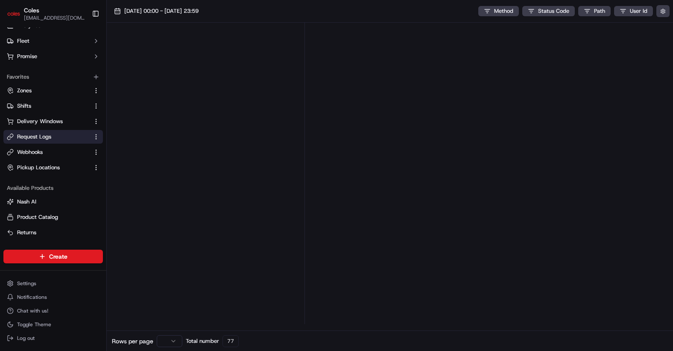
click span "/v1/order/external-identifier/229247858/delivery-window"
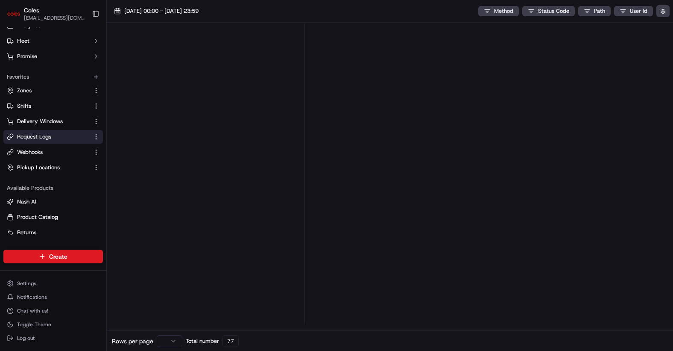
click span "/v1/order/external-identifier/229247858/delivery-window"
click div "200 POST /v1/order/external-identifier/229247858/delivery-window [DATE] 20:40"
click span "/v1/order/external-identifier/229247858/delivery-window/confirm"
click span "/v1/order/external-identifier/229247858/delivery-window"
